Goal: Complete application form

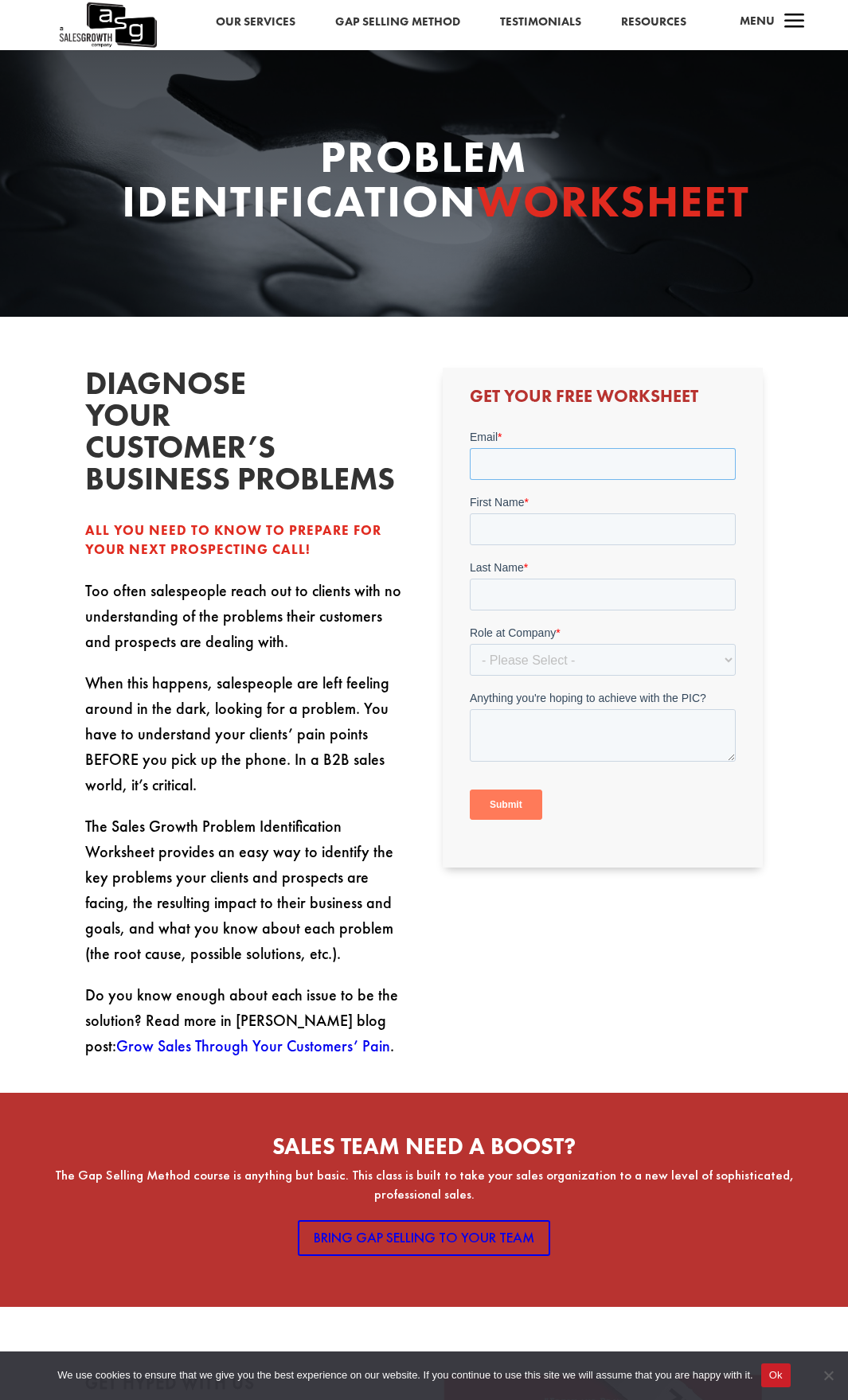
click at [553, 456] on input "Email *" at bounding box center [603, 464] width 266 height 32
type input "Q"
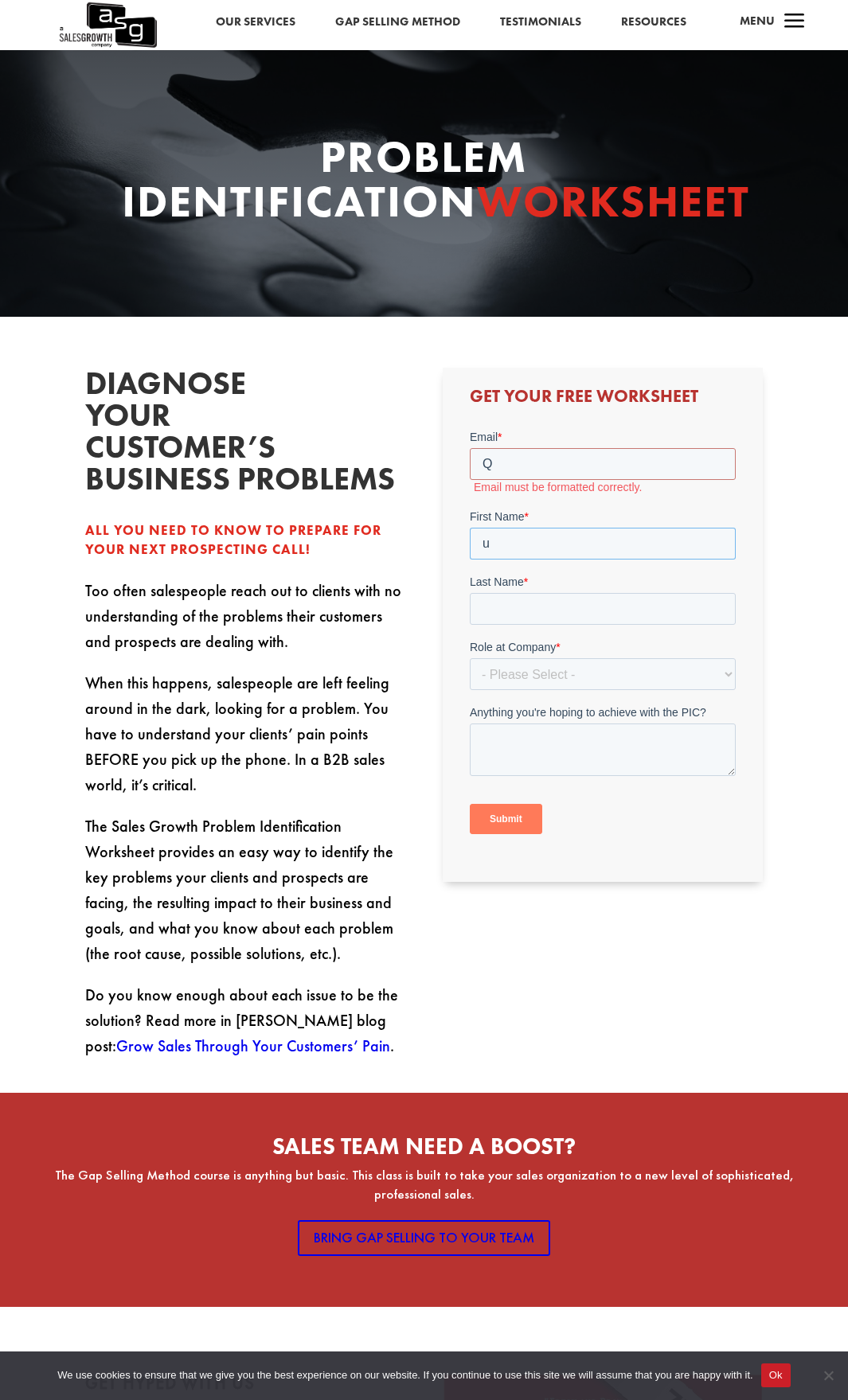
type input "u"
click at [553, 456] on input "Q" at bounding box center [603, 464] width 266 height 32
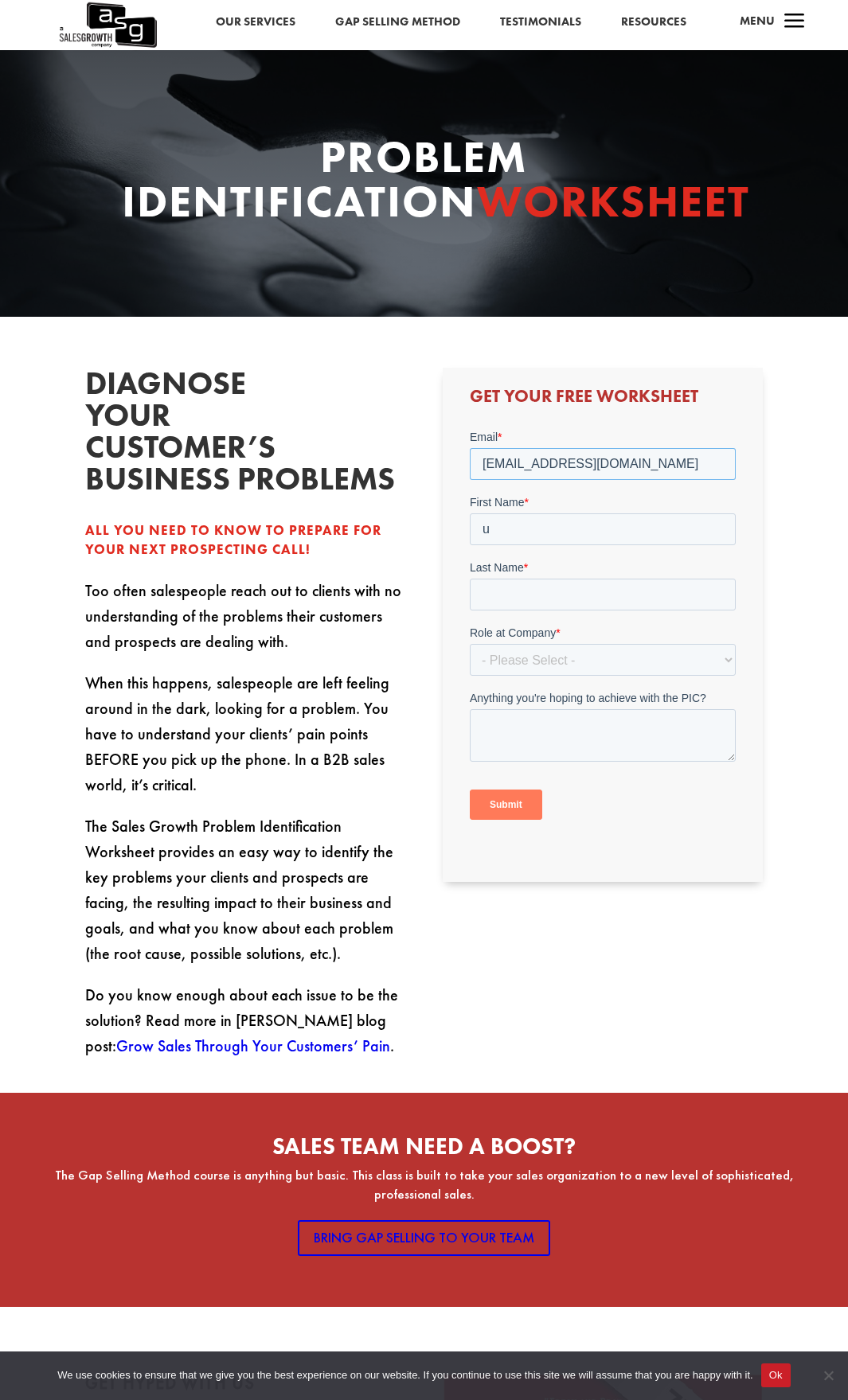
type input "[EMAIL_ADDRESS][DOMAIN_NAME]"
type input "Q"
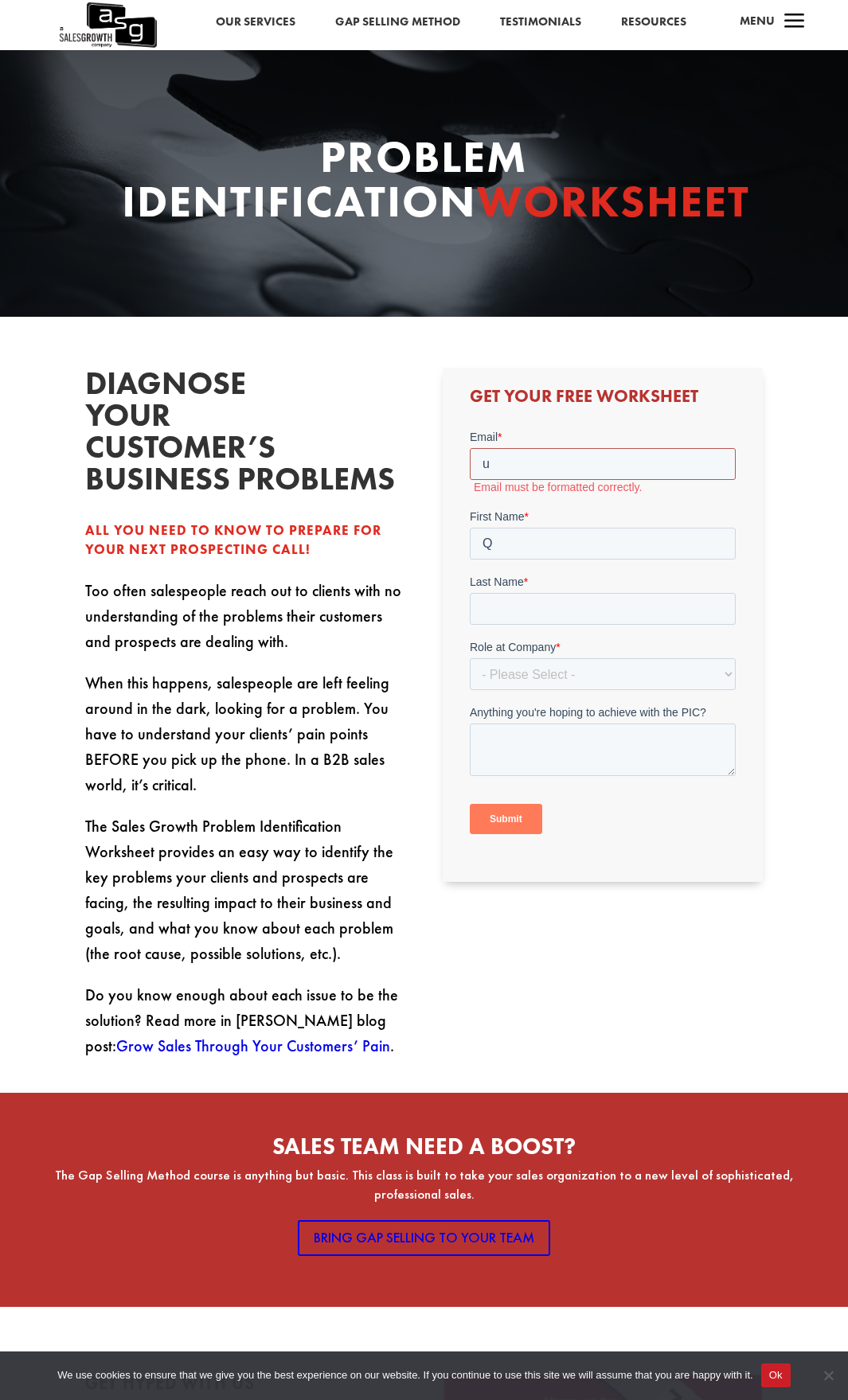
type input "[EMAIL_ADDRESS][DOMAIN_NAME]"
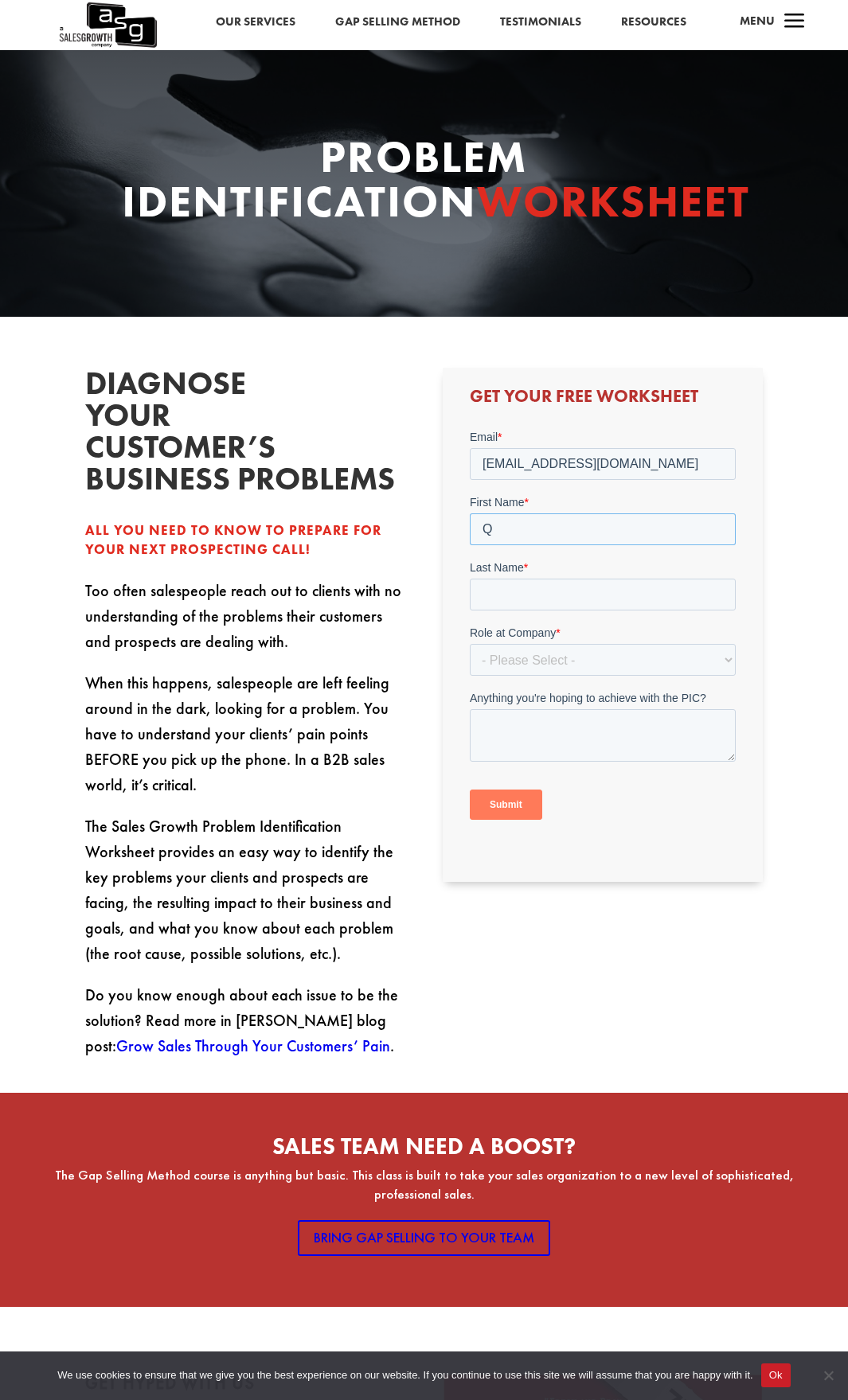
click at [546, 529] on input "Q" at bounding box center [603, 529] width 266 height 32
type input "[PERSON_NAME]"
click at [528, 585] on input "Last Name *" at bounding box center [603, 594] width 266 height 32
type input "[PERSON_NAME]"
click at [557, 658] on select "- Please Select - C-Level (CRO, CSO, etc) Senior Leadership (VP of Sales, VP of…" at bounding box center [603, 659] width 266 height 32
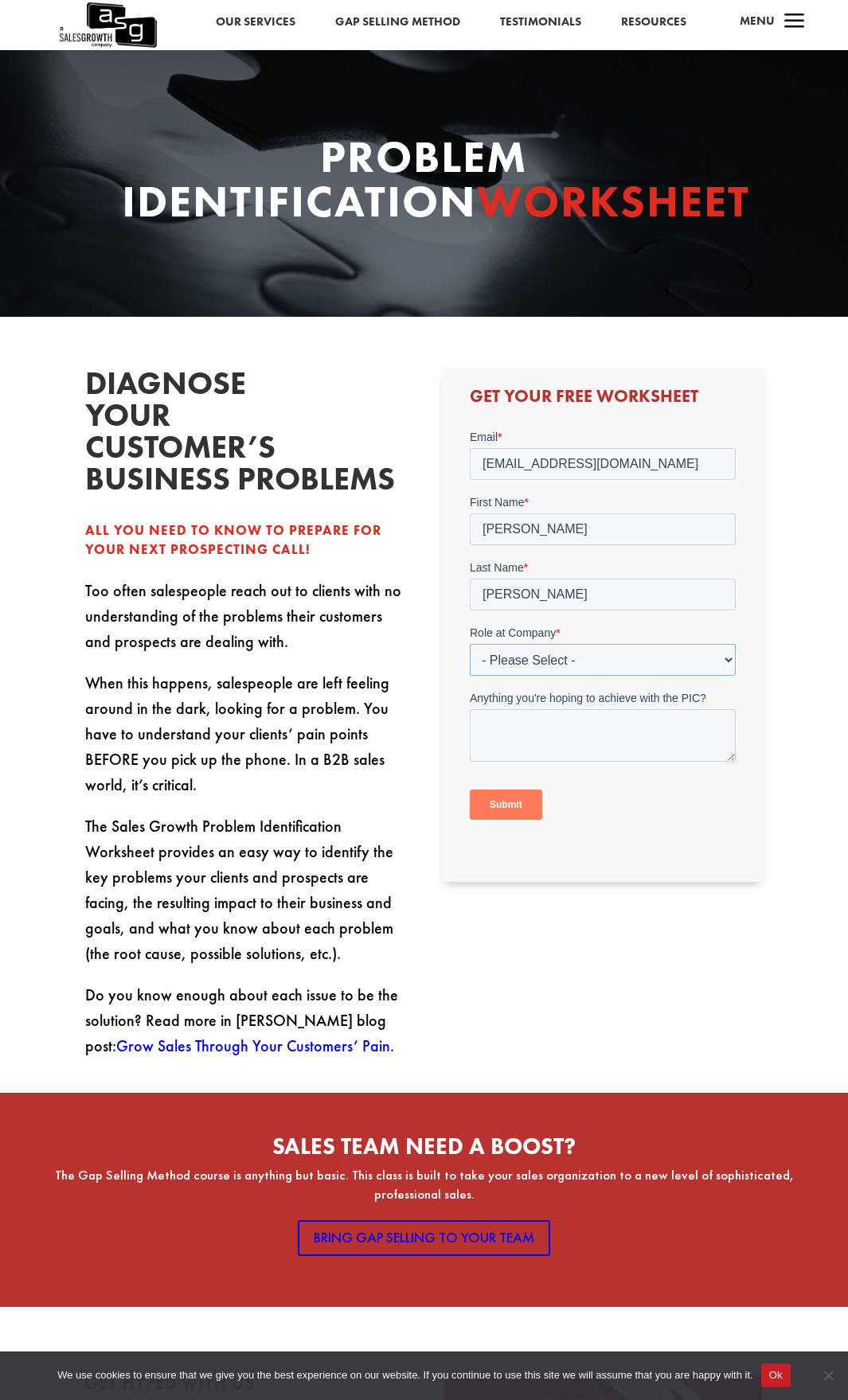
select select "C-Level (CRO, CSO, etc)"
click at [470, 644] on select "- Please Select - C-Level (CRO, CSO, etc) Senior Leadership (VP of Sales, VP of…" at bounding box center [603, 659] width 266 height 32
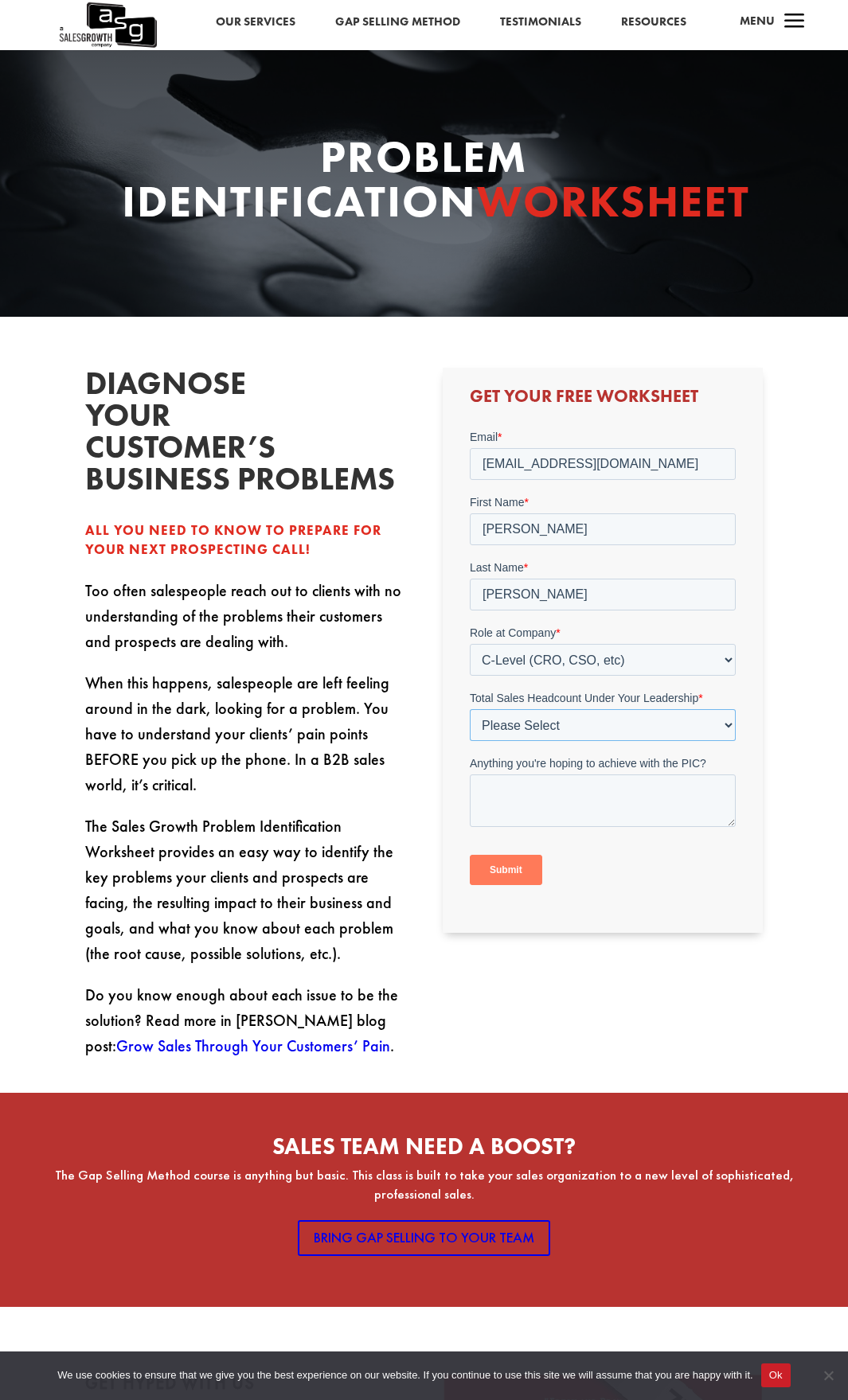
click at [546, 722] on select "Please Select Just Me 1-9 [PHONE_NUMBER] [PHONE_NUMBER]+" at bounding box center [603, 725] width 266 height 32
click at [470, 709] on select "Please Select Just Me 1-9 [PHONE_NUMBER] [PHONE_NUMBER]+" at bounding box center [603, 725] width 266 height 32
click at [547, 719] on select "Please Select Just Me 1-9 [PHONE_NUMBER] [PHONE_NUMBER]+" at bounding box center [603, 725] width 266 height 32
select select "Just Me"
click at [470, 709] on select "Please Select Just Me 1-9 [PHONE_NUMBER] [PHONE_NUMBER]+" at bounding box center [603, 725] width 266 height 32
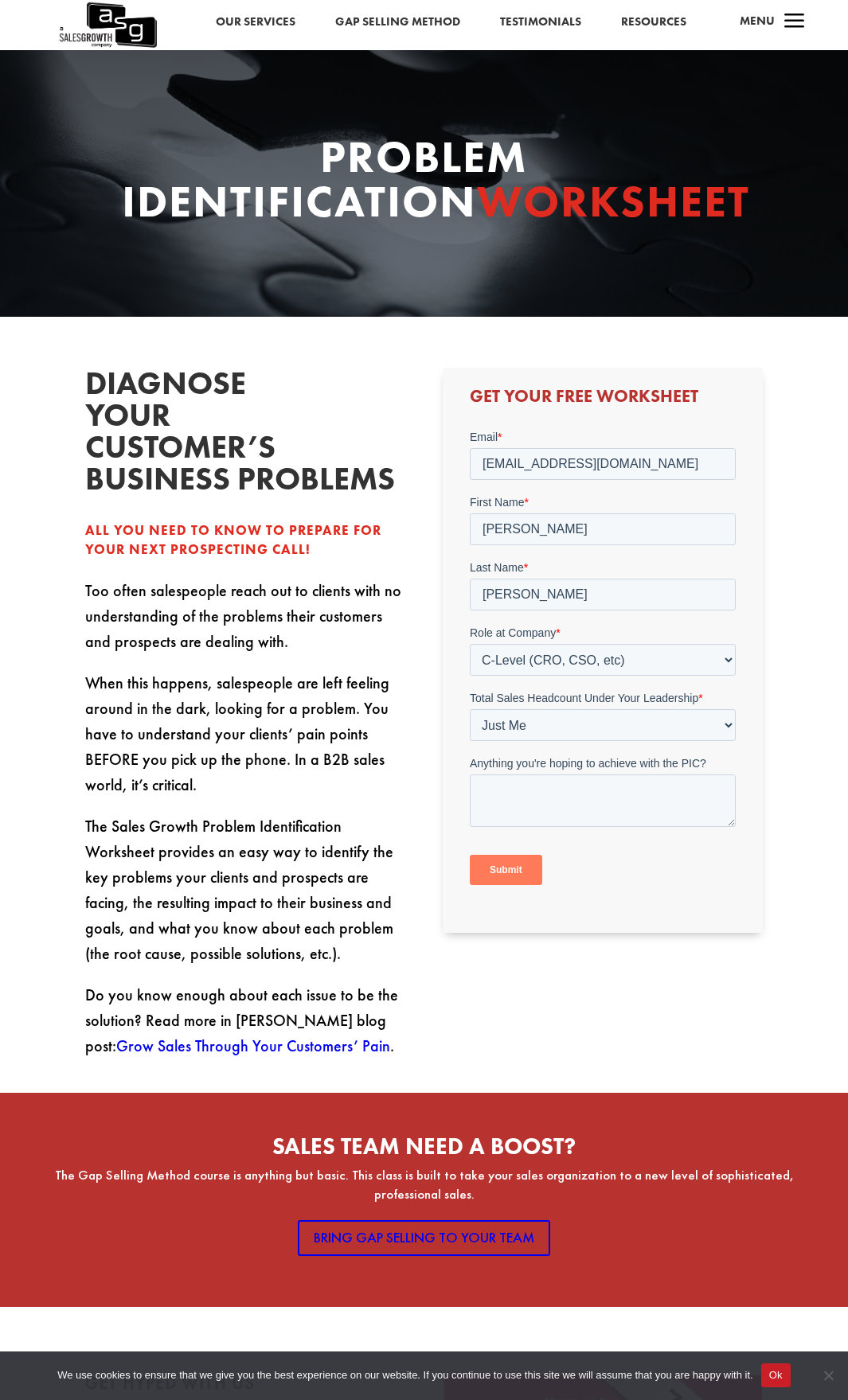
click at [521, 867] on input "Submit" at bounding box center [506, 869] width 72 height 30
